Goal: Task Accomplishment & Management: Complete application form

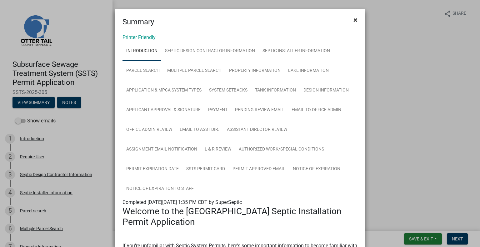
click at [350, 23] on button "×" at bounding box center [356, 20] width 14 height 18
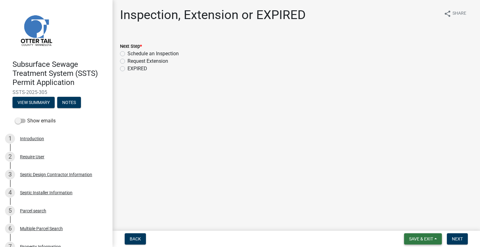
click at [416, 240] on span "Save & Exit" at bounding box center [421, 239] width 24 height 5
click at [416, 223] on button "Save & Exit" at bounding box center [417, 222] width 50 height 15
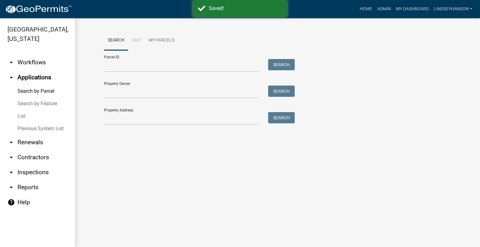
click at [43, 63] on link "arrow_drop_down Workflows" at bounding box center [37, 62] width 75 height 15
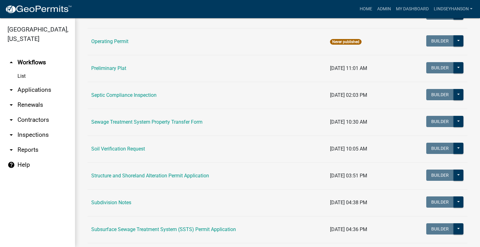
scroll to position [348, 0]
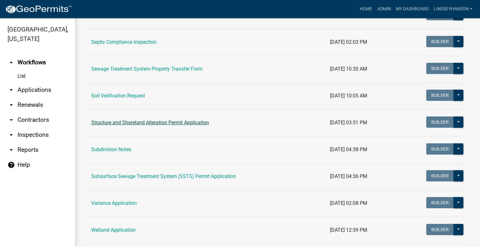
click at [185, 123] on link "Structure and Shoreland Alteration Permit Application" at bounding box center [150, 123] width 118 height 6
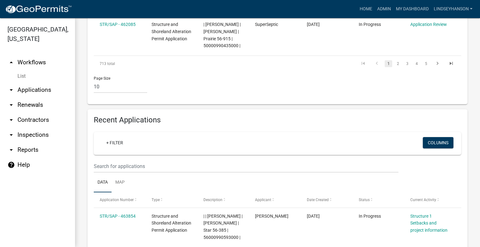
scroll to position [731, 0]
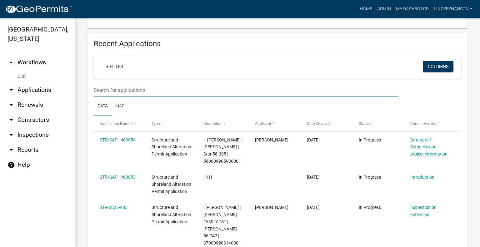
click at [241, 84] on input "text" at bounding box center [246, 90] width 305 height 13
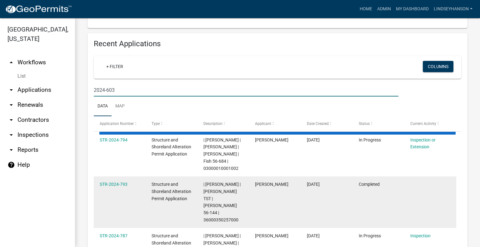
scroll to position [689, 0]
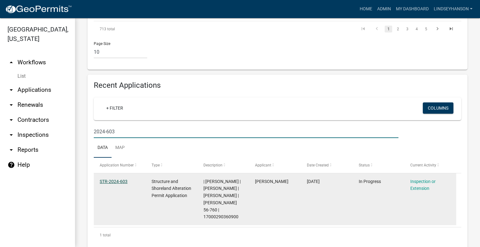
type input "2024-603"
click at [119, 179] on link "STR-2024-603" at bounding box center [114, 181] width 28 height 5
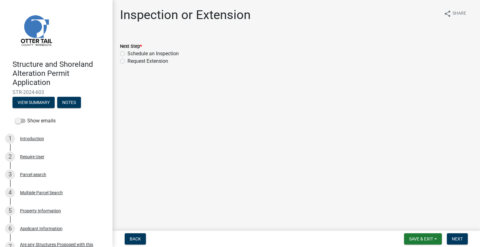
click at [150, 52] on label "Schedule an Inspection" at bounding box center [153, 54] width 51 height 8
click at [132, 52] on input "Schedule an Inspection" at bounding box center [130, 52] width 4 height 4
radio input "true"
click at [458, 243] on button "Next" at bounding box center [457, 239] width 21 height 11
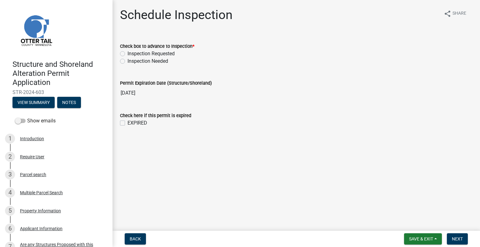
click at [158, 54] on label "Inspection Requested" at bounding box center [151, 54] width 47 height 8
click at [132, 54] on input "Inspection Requested" at bounding box center [130, 52] width 4 height 4
radio input "true"
click at [458, 237] on span "Next" at bounding box center [457, 239] width 11 height 5
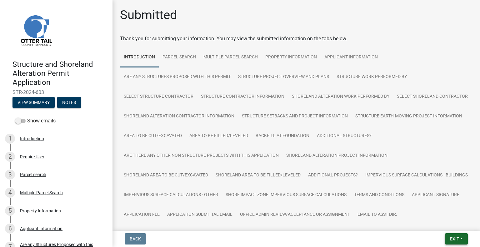
click at [450, 238] on span "Exit" at bounding box center [454, 239] width 9 height 5
click at [444, 227] on button "Save & Exit" at bounding box center [443, 222] width 50 height 15
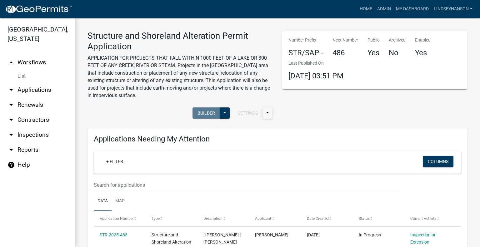
click at [40, 90] on link "arrow_drop_down Applications" at bounding box center [37, 90] width 75 height 15
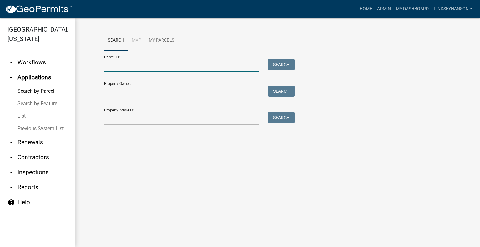
click at [174, 65] on input "Parcel ID:" at bounding box center [181, 65] width 155 height 13
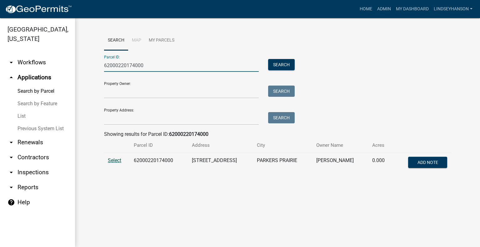
type input "62000220174000"
click at [119, 161] on span "Select" at bounding box center [114, 161] width 13 height 6
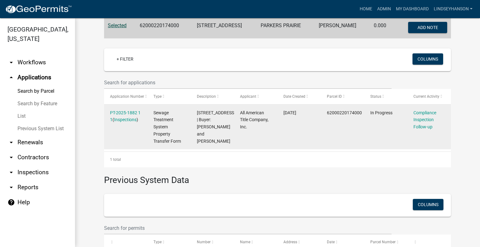
scroll to position [138, 0]
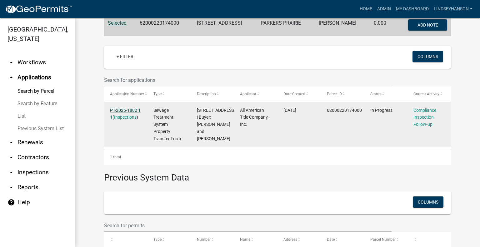
click at [134, 110] on link "PT-2025-1882 1 1" at bounding box center [125, 114] width 31 height 12
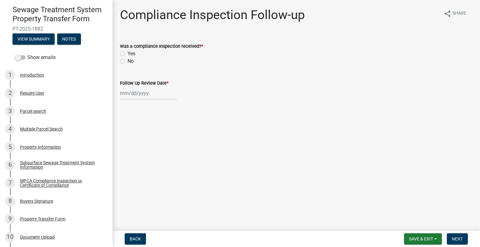
scroll to position [58, 0]
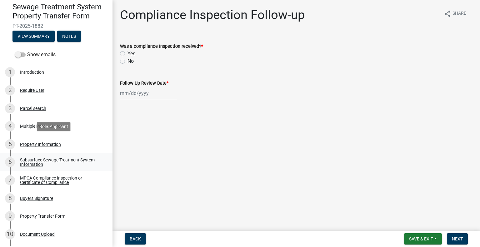
click at [57, 162] on div "Subsurface Sewage Treatment System Information" at bounding box center [61, 162] width 83 height 9
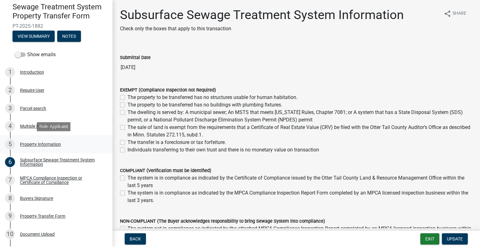
click at [62, 145] on div "5 Property Information" at bounding box center [54, 144] width 98 height 10
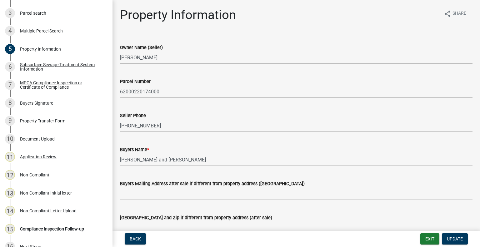
scroll to position [164, 0]
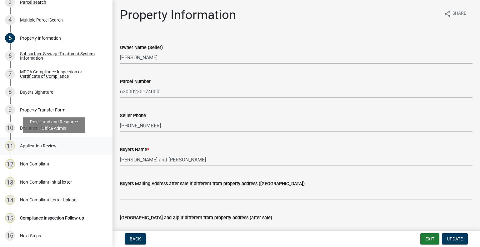
click at [56, 148] on div "11 Application Review" at bounding box center [54, 146] width 98 height 10
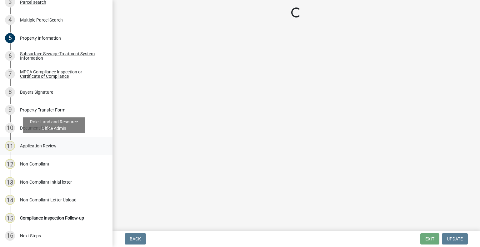
select select "2217fab6-25d2-4df2-8e35-18ddd05e0fe8"
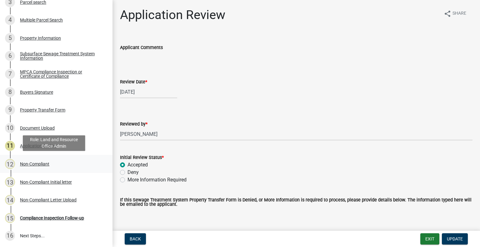
click at [53, 171] on link "12 Non-Compliant" at bounding box center [56, 164] width 113 height 18
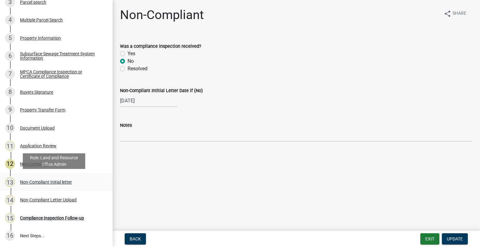
click at [56, 185] on div "13 Non-Compliant Initial letter" at bounding box center [54, 182] width 98 height 10
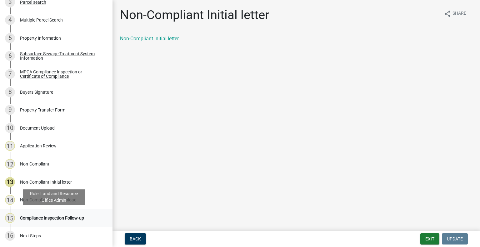
click at [62, 214] on div "15 Compliance Inspection Follow-up" at bounding box center [54, 218] width 98 height 10
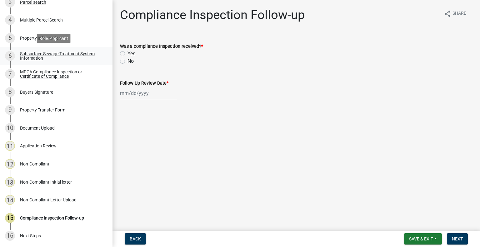
click at [58, 52] on div "Subsurface Sewage Treatment System Information" at bounding box center [61, 56] width 83 height 9
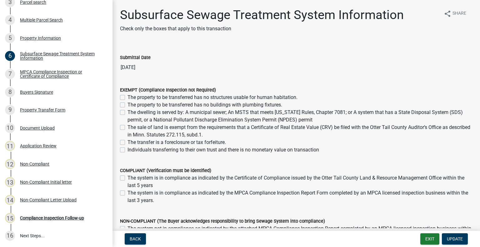
scroll to position [31, 0]
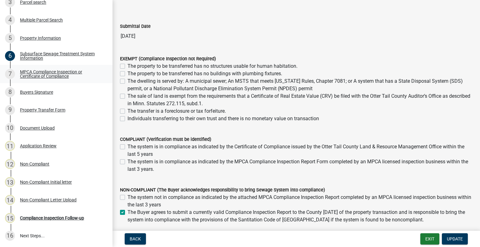
click at [59, 73] on div "MPCA Compliance Inspection or Certificate of Compliance" at bounding box center [61, 74] width 83 height 9
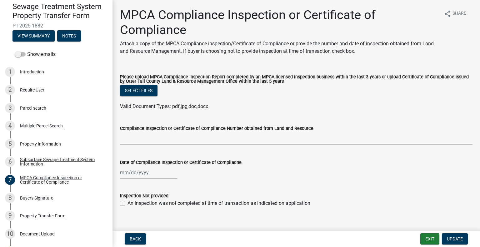
scroll to position [53, 0]
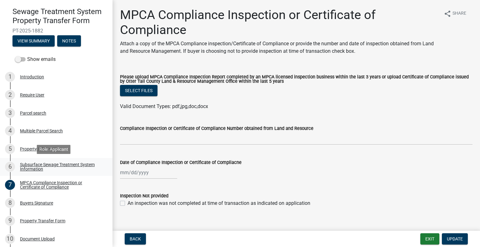
click at [57, 166] on div "Subsurface Sewage Treatment System Information" at bounding box center [61, 167] width 83 height 9
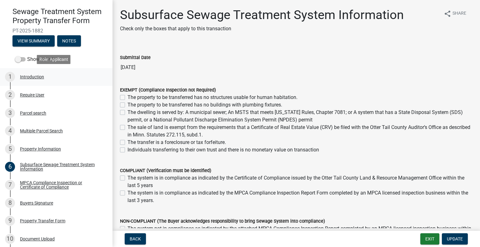
click at [44, 83] on link "1 Introduction" at bounding box center [56, 77] width 113 height 18
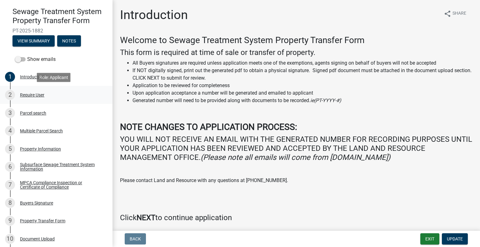
click at [46, 101] on link "2 Require User" at bounding box center [56, 95] width 113 height 18
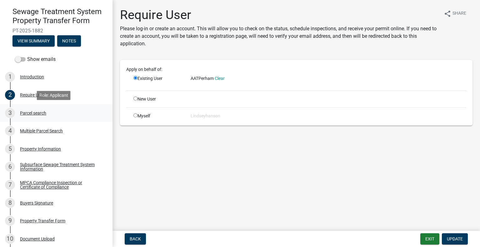
click at [48, 110] on div "3 Parcel search" at bounding box center [54, 113] width 98 height 10
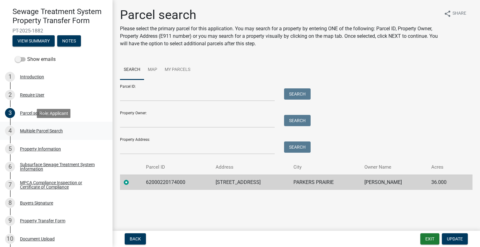
click at [56, 129] on div "Multiple Parcel Search" at bounding box center [41, 131] width 43 height 4
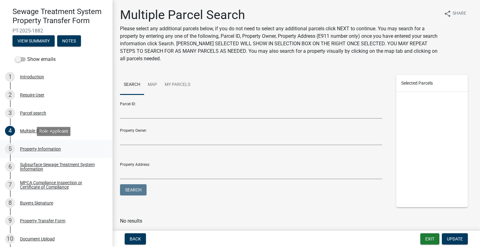
click at [58, 153] on div "5 Property Information" at bounding box center [54, 149] width 98 height 10
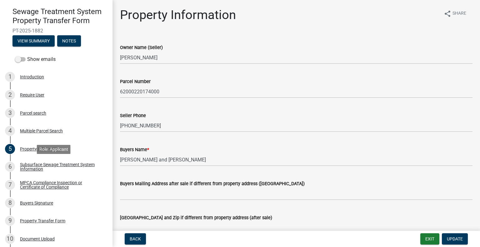
click at [64, 169] on div "Subsurface Sewage Treatment System Information" at bounding box center [61, 167] width 83 height 9
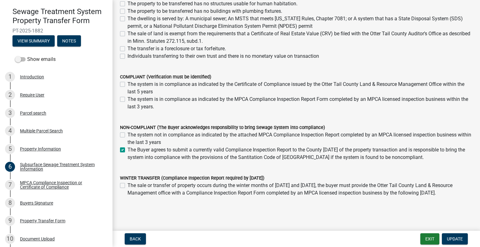
scroll to position [112, 0]
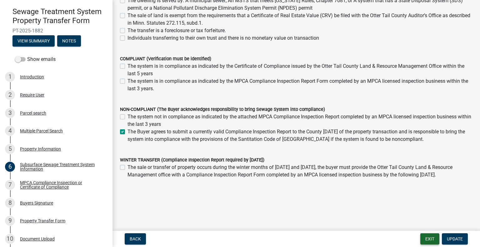
click at [423, 238] on button "Exit" at bounding box center [430, 239] width 19 height 11
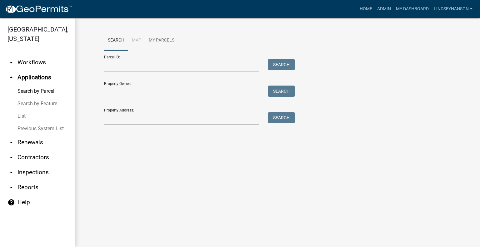
click at [45, 65] on link "arrow_drop_down Workflows" at bounding box center [37, 62] width 75 height 15
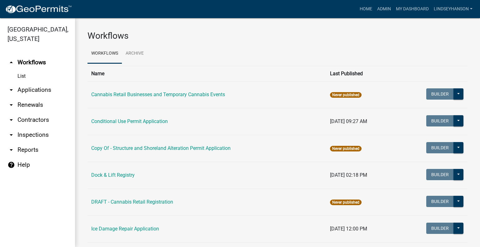
click at [38, 88] on link "arrow_drop_down Applications" at bounding box center [37, 90] width 75 height 15
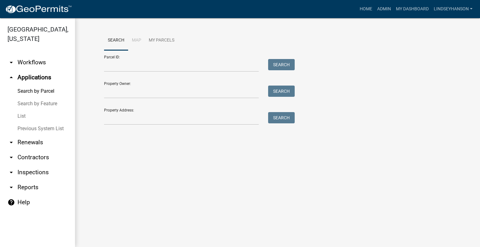
click at [45, 66] on link "arrow_drop_down Workflows" at bounding box center [37, 62] width 75 height 15
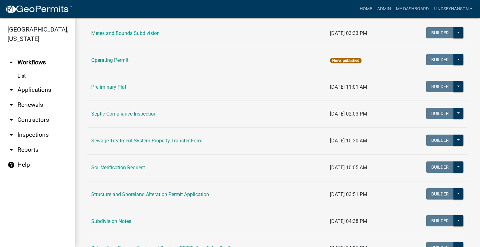
scroll to position [306, 0]
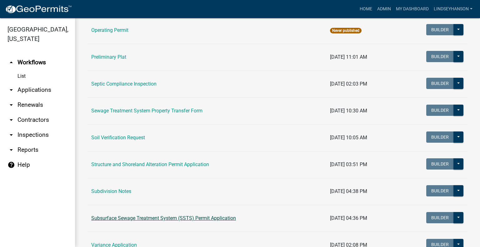
click at [185, 219] on link "Subsurface Sewage Treatment System (SSTS) Permit Application" at bounding box center [163, 218] width 145 height 6
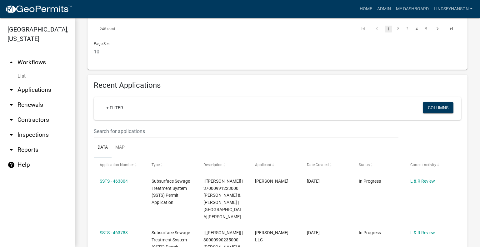
scroll to position [640, 0]
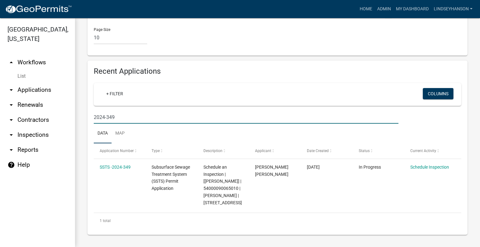
scroll to position [677, 0]
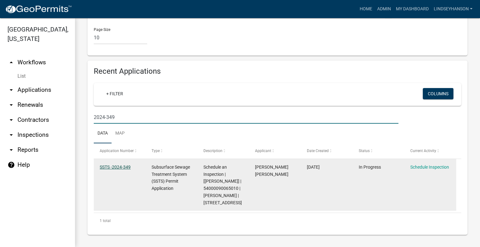
type input "2024-349"
click at [125, 167] on link "SSTS -2024-349" at bounding box center [115, 167] width 31 height 5
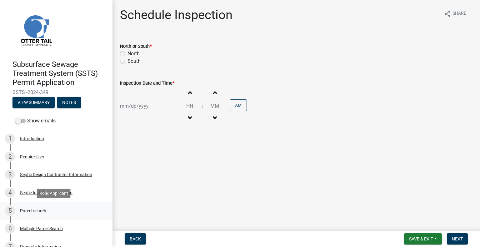
click at [42, 207] on div "5 Parcel search" at bounding box center [54, 211] width 98 height 10
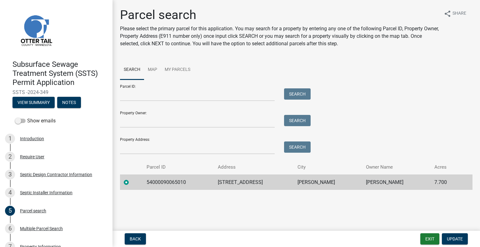
click at [176, 184] on td "54000090065010" at bounding box center [178, 182] width 71 height 15
copy td "54000090065010"
click at [245, 180] on td "14631 310TH AVE" at bounding box center [254, 182] width 80 height 15
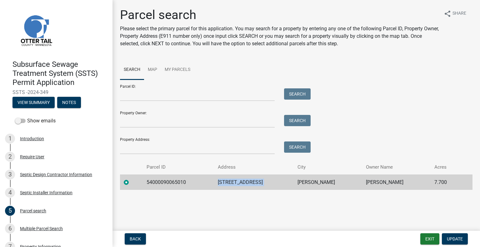
click at [245, 180] on td "14631 310TH AVE" at bounding box center [254, 182] width 80 height 15
copy td "14631 310TH AVE"
click at [308, 181] on td "DALTON" at bounding box center [328, 182] width 68 height 15
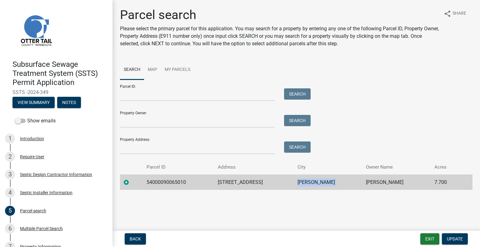
copy td "DALTON"
click at [366, 191] on div "Parcel search Please select the primary parcel for this application. You may se…" at bounding box center [296, 102] width 362 height 188
click at [366, 184] on td "LUCAS G GAUKLER" at bounding box center [396, 182] width 68 height 15
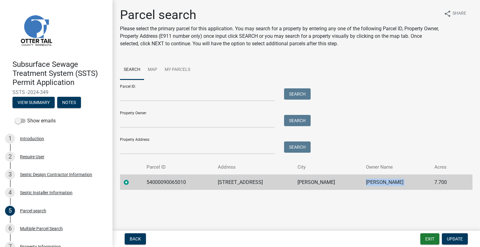
copy td "LUCAS G GAUKLER"
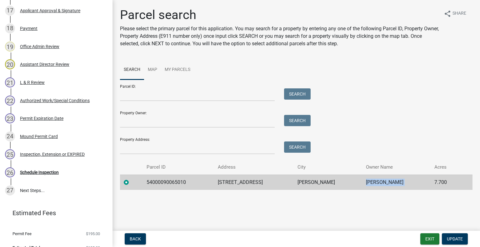
scroll to position [427, 0]
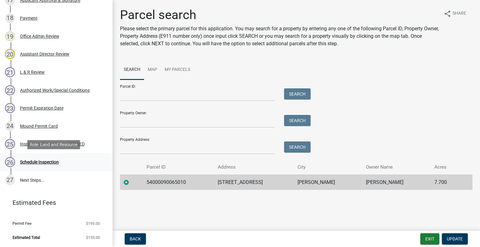
click at [67, 164] on div "26 Schedule Inspection" at bounding box center [54, 162] width 98 height 10
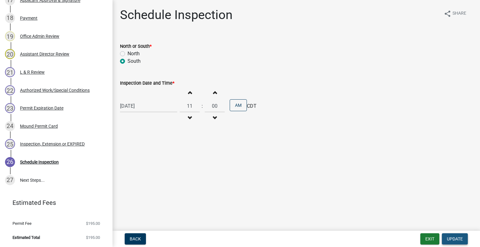
click at [459, 237] on span "Update" at bounding box center [455, 239] width 16 height 5
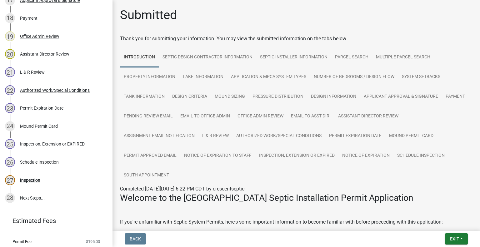
scroll to position [445, 0]
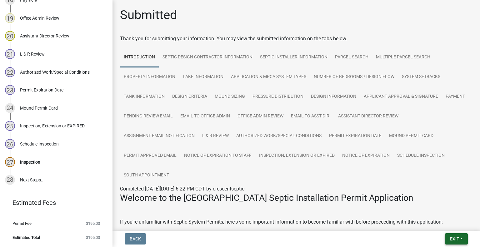
click at [450, 239] on span "Exit" at bounding box center [454, 239] width 9 height 5
click at [439, 220] on button "Save & Exit" at bounding box center [443, 222] width 50 height 15
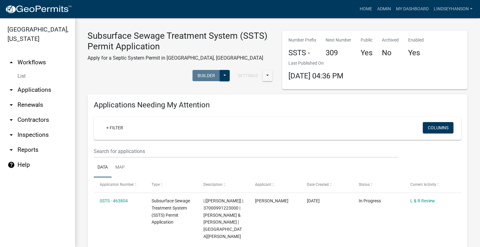
click at [30, 88] on link "arrow_drop_down Applications" at bounding box center [37, 90] width 75 height 15
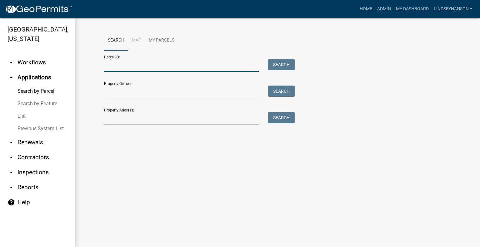
click at [172, 67] on input "Parcel ID:" at bounding box center [181, 65] width 155 height 13
click at [201, 120] on input "Property Address:" at bounding box center [181, 118] width 155 height 13
click at [29, 70] on link "arrow_drop_down Workflows" at bounding box center [37, 62] width 75 height 15
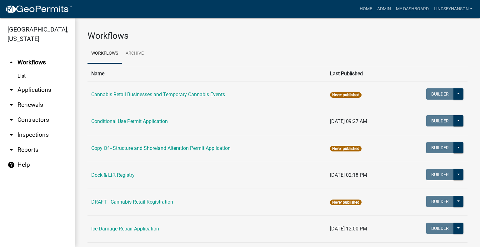
click at [32, 87] on link "arrow_drop_down Applications" at bounding box center [37, 90] width 75 height 15
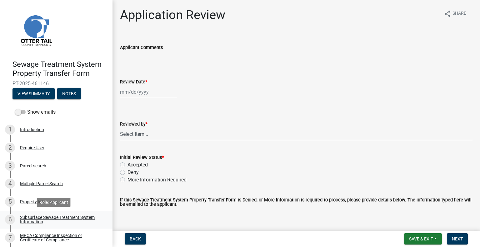
click at [46, 217] on div "Subsurface Sewage Treatment System Information" at bounding box center [61, 219] width 83 height 9
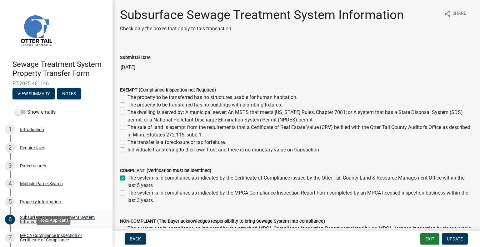
drag, startPoint x: 74, startPoint y: 236, endPoint x: 81, endPoint y: 226, distance: 12.1
click at [75, 236] on div "MPCA Compliance Inspection or Certificate of Compliance" at bounding box center [61, 238] width 83 height 9
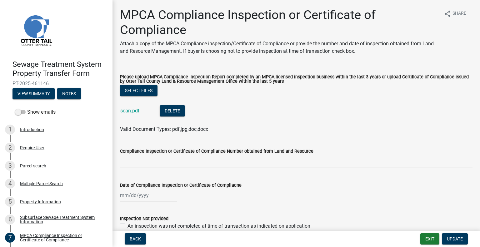
click at [135, 115] on div "scan.pdf" at bounding box center [134, 111] width 29 height 13
click at [134, 112] on link "scan.pdf" at bounding box center [129, 111] width 19 height 6
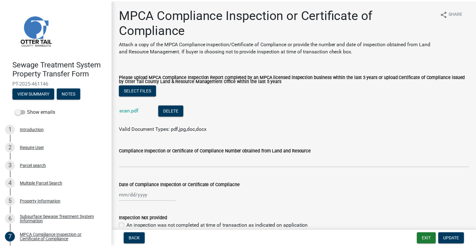
scroll to position [92, 0]
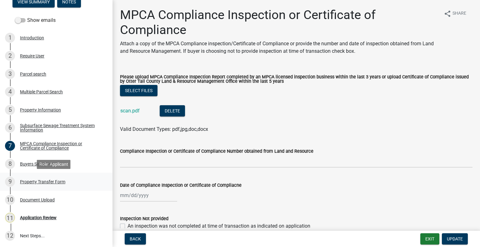
click at [57, 181] on div "Property Transfer Form" at bounding box center [42, 182] width 45 height 4
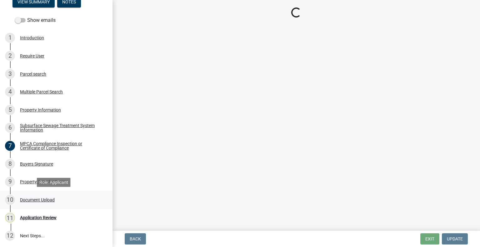
click at [48, 204] on div "10 Document Upload" at bounding box center [54, 200] width 98 height 10
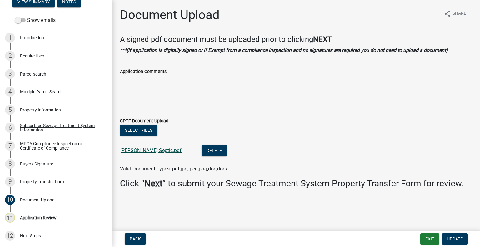
click at [147, 150] on link "Mauch Septic.pdf" at bounding box center [150, 151] width 61 height 6
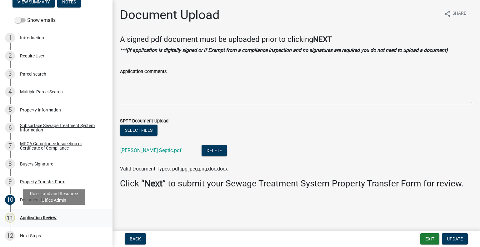
click at [33, 222] on div "11 Application Review" at bounding box center [54, 218] width 98 height 10
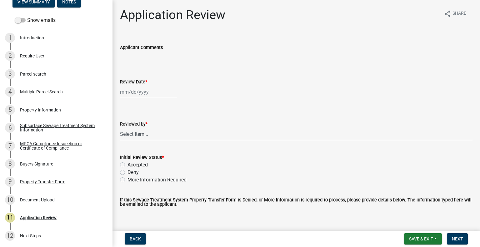
click at [145, 93] on div at bounding box center [148, 92] width 57 height 13
select select "8"
select select "2025"
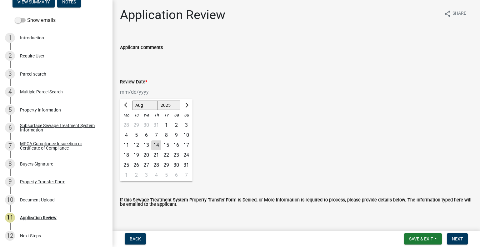
click at [157, 144] on div "14" at bounding box center [156, 145] width 10 height 10
type input "08/14/2025"
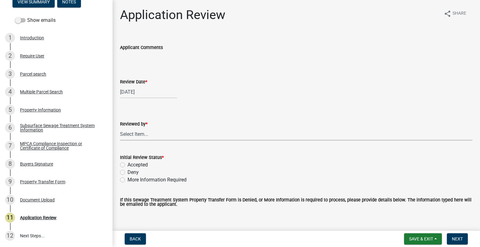
click at [158, 140] on select "Select Item... Alexis Newark Amy Busko Andrea Perales Brittany Tollefson Christ…" at bounding box center [296, 134] width 353 height 13
click at [120, 128] on select "Select Item... Alexis Newark Amy Busko Andrea Perales Brittany Tollefson Christ…" at bounding box center [296, 134] width 353 height 13
select select "2217fab6-25d2-4df2-8e35-18ddd05e0fe8"
click at [142, 165] on label "Accepted" at bounding box center [138, 165] width 20 height 8
click at [132, 165] on input "Accepted" at bounding box center [130, 163] width 4 height 4
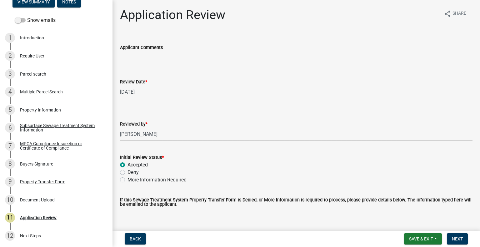
radio input "true"
click at [53, 78] on div "3 Parcel search" at bounding box center [54, 74] width 98 height 10
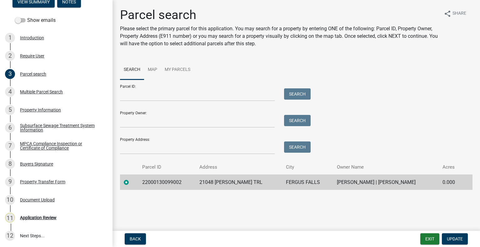
click at [163, 185] on td "22000130099002" at bounding box center [168, 182] width 58 height 15
copy td "22000130099002"
click at [44, 216] on div "Application Review" at bounding box center [38, 218] width 37 height 4
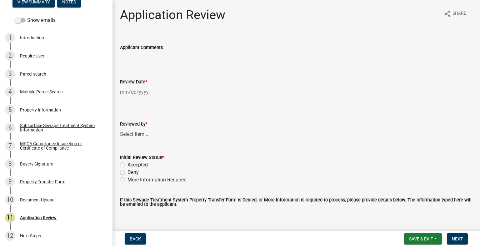
select select "8"
select select "2025"
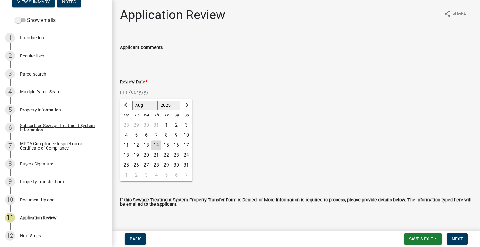
click at [156, 88] on div "Jan Feb Mar Apr May Jun Jul Aug Sep Oct Nov Dec 1525 1526 1527 1528 1529 1530 1…" at bounding box center [148, 92] width 57 height 13
click at [156, 144] on div "14" at bounding box center [156, 145] width 10 height 10
type input "08/14/2025"
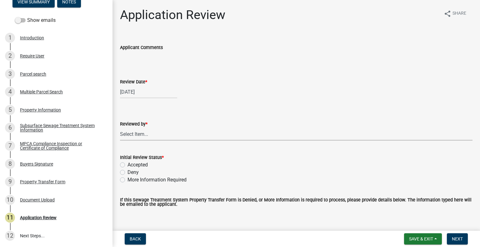
click at [154, 137] on select "Select Item... Alexis Newark Amy Busko Andrea Perales Brittany Tollefson Christ…" at bounding box center [296, 134] width 353 height 13
click at [120, 128] on select "Select Item... Alexis Newark Amy Busko Andrea Perales Brittany Tollefson Christ…" at bounding box center [296, 134] width 353 height 13
select select "2217fab6-25d2-4df2-8e35-18ddd05e0fe8"
click at [143, 167] on label "Accepted" at bounding box center [138, 165] width 20 height 8
click at [132, 165] on input "Accepted" at bounding box center [130, 163] width 4 height 4
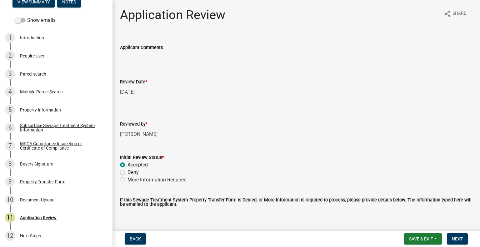
radio input "true"
click at [455, 240] on span "Next" at bounding box center [457, 239] width 11 height 5
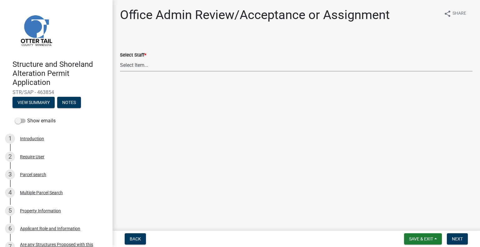
click at [157, 66] on select "Select Item... Alexis Newark (anewark@ottertailcounty.gov) Amy Busko (abusko@ot…" at bounding box center [296, 65] width 353 height 13
click at [120, 59] on select "Select Item... Alexis Newark (anewark@ottertailcounty.gov) Amy Busko (abusko@ot…" at bounding box center [296, 65] width 353 height 13
select select "587f38f5-c90e-4c12-9e10-d3e23909bbca"
click at [452, 237] on span "Next" at bounding box center [457, 239] width 11 height 5
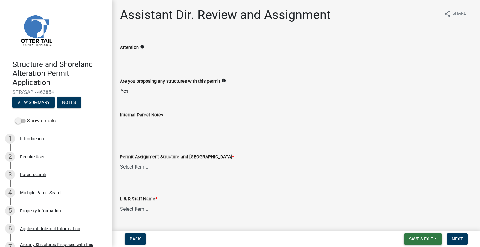
click at [434, 240] on button "Save & Exit" at bounding box center [423, 239] width 38 height 11
click at [423, 222] on button "Save & Exit" at bounding box center [417, 222] width 50 height 15
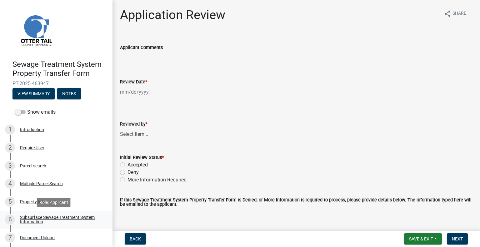
click at [86, 212] on link "6 Subsurface Sewage Treatment System Information" at bounding box center [56, 220] width 113 height 18
click at [88, 215] on div "Subsurface Sewage Treatment System Information" at bounding box center [61, 219] width 83 height 9
